Goal: Task Accomplishment & Management: Use online tool/utility

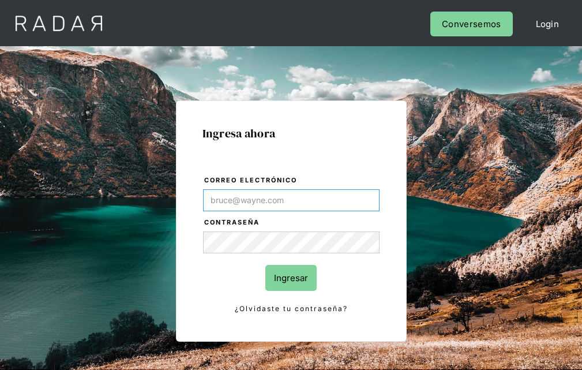
type input "[EMAIL_ADDRESS][PERSON_NAME][DOMAIN_NAME]"
click at [291, 277] on input "Ingresar" at bounding box center [290, 278] width 51 height 26
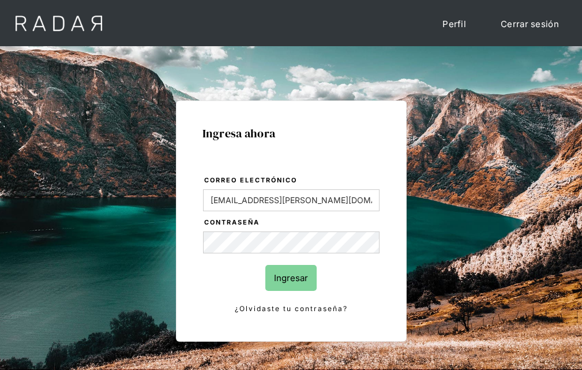
click at [291, 277] on input "Ingresar" at bounding box center [290, 278] width 51 height 26
